Goal: Task Accomplishment & Management: Manage account settings

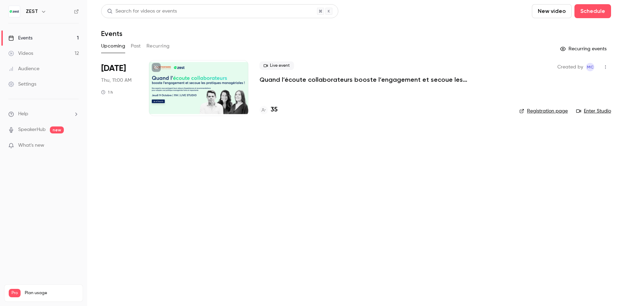
click at [206, 81] on div at bounding box center [198, 88] width 99 height 56
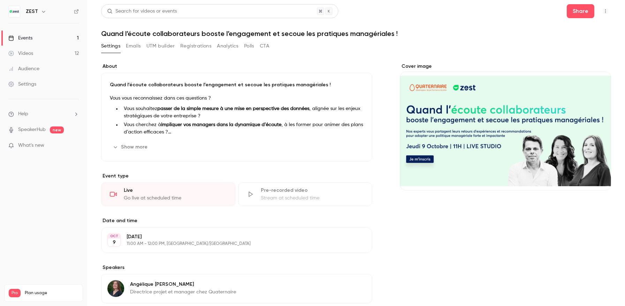
click at [601, 10] on button "button" at bounding box center [605, 11] width 11 height 11
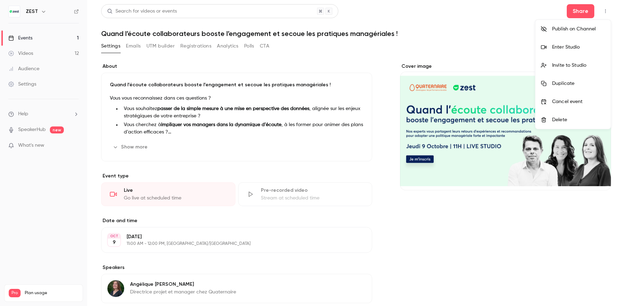
click at [196, 45] on div at bounding box center [312, 153] width 625 height 306
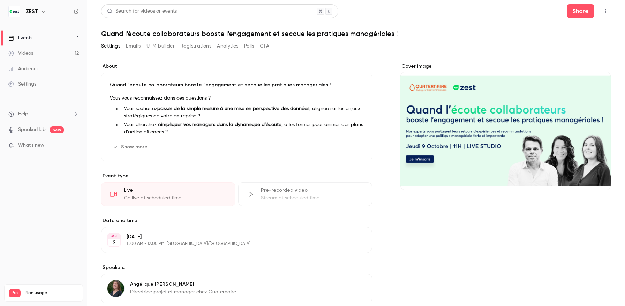
click at [196, 45] on button "Registrations" at bounding box center [195, 45] width 31 height 11
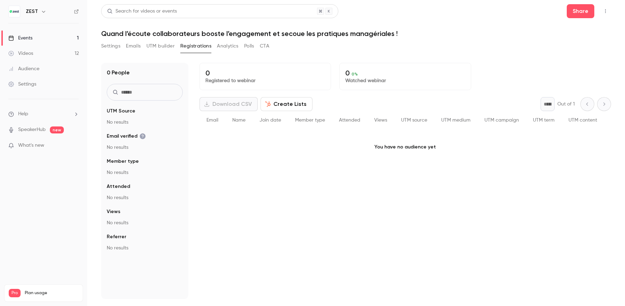
click at [196, 45] on button "Registrations" at bounding box center [195, 45] width 31 height 11
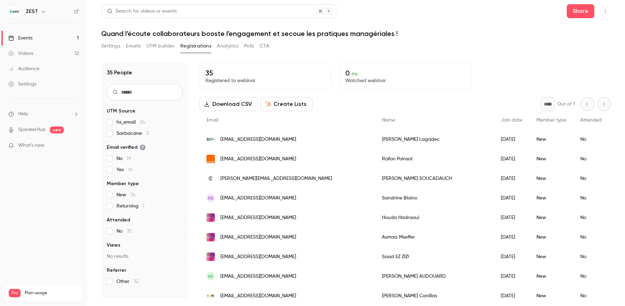
click at [243, 108] on button "Download CSV" at bounding box center [229, 104] width 58 height 14
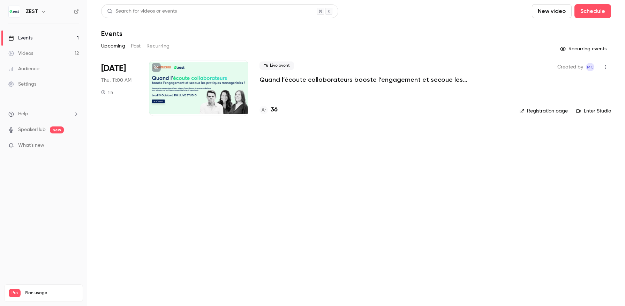
click at [136, 47] on button "Past" at bounding box center [136, 45] width 10 height 11
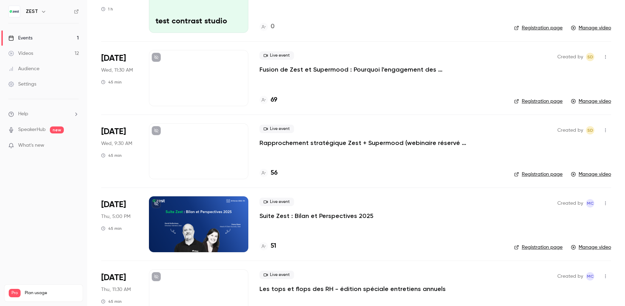
scroll to position [85, 0]
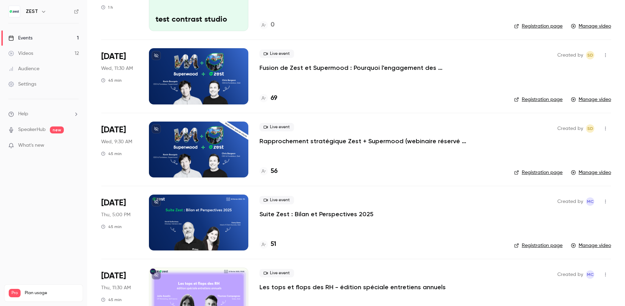
click at [314, 214] on p "Suite Zest : Bilan et Perspectives 2025" at bounding box center [317, 214] width 114 height 8
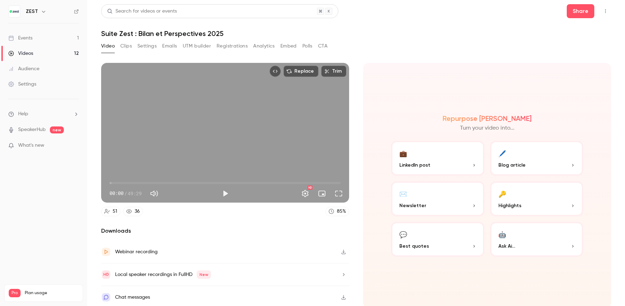
click at [123, 46] on button "Clips" at bounding box center [126, 45] width 12 height 11
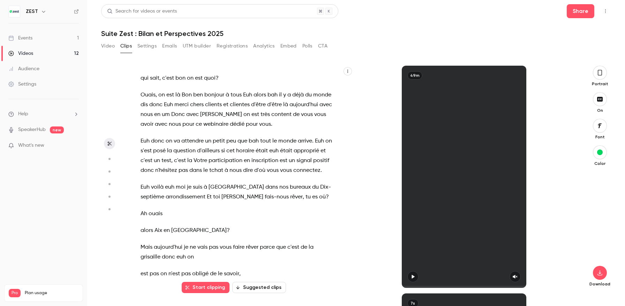
click at [149, 46] on button "Settings" at bounding box center [146, 45] width 19 height 11
